Goal: Check status

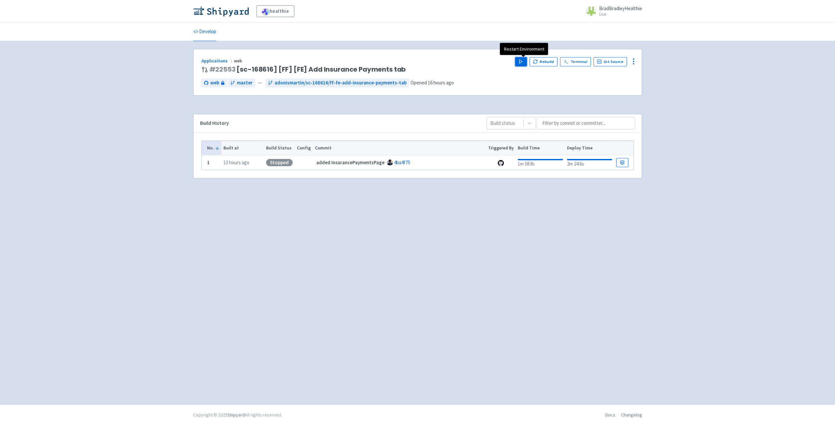
click at [522, 61] on polygon "button" at bounding box center [520, 62] width 3 height 4
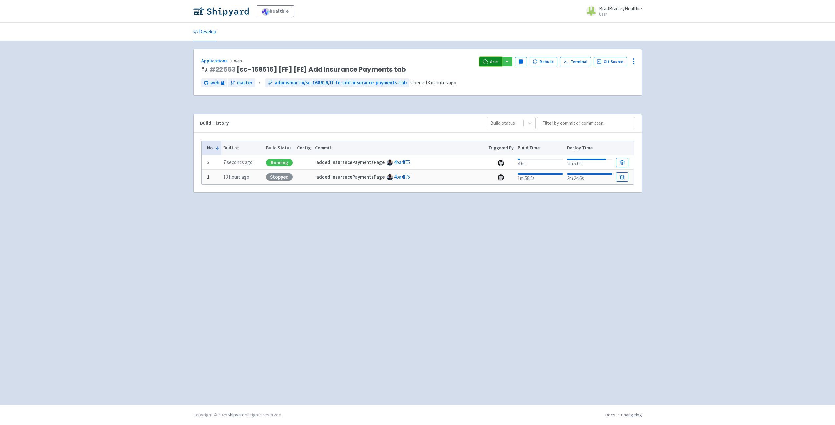
click at [491, 60] on link "Visit" at bounding box center [490, 61] width 22 height 9
